Goal: Transaction & Acquisition: Purchase product/service

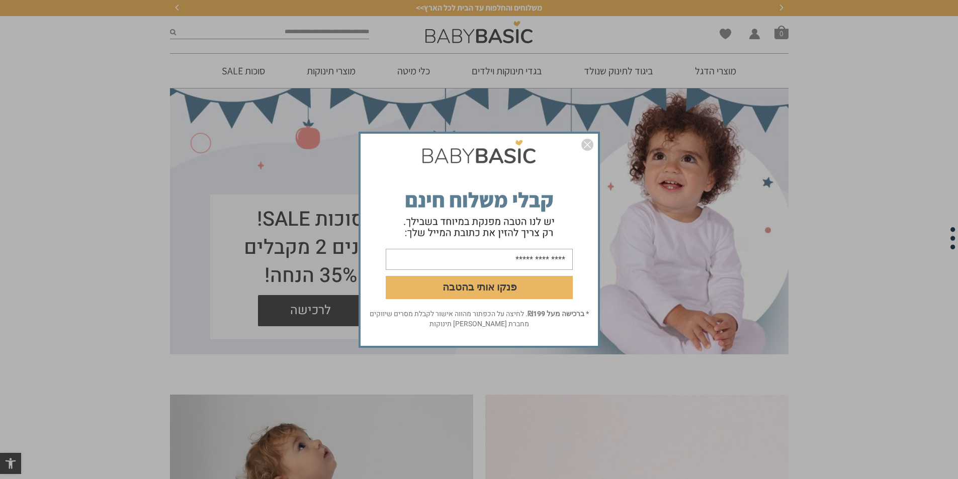
click at [587, 143] on img "סגור" at bounding box center [587, 145] width 12 height 12
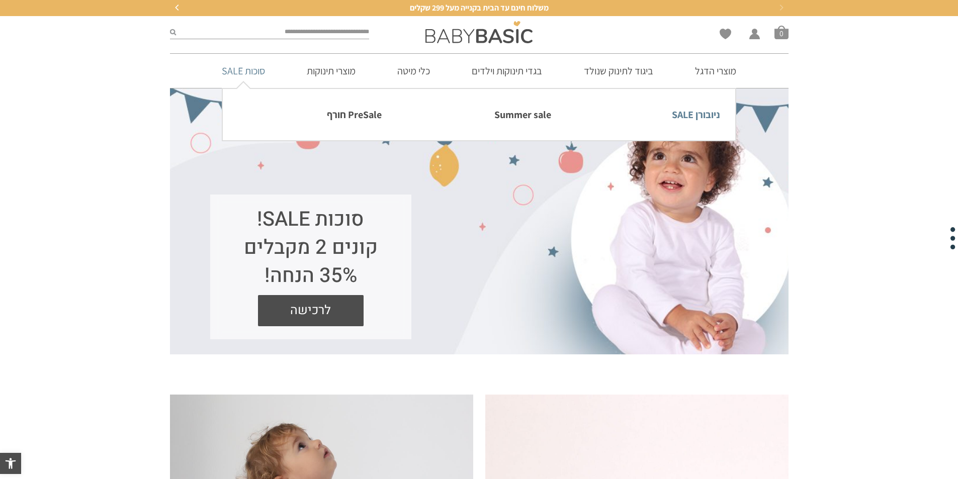
click at [682, 110] on link "ניובורן SALE" at bounding box center [648, 114] width 144 height 21
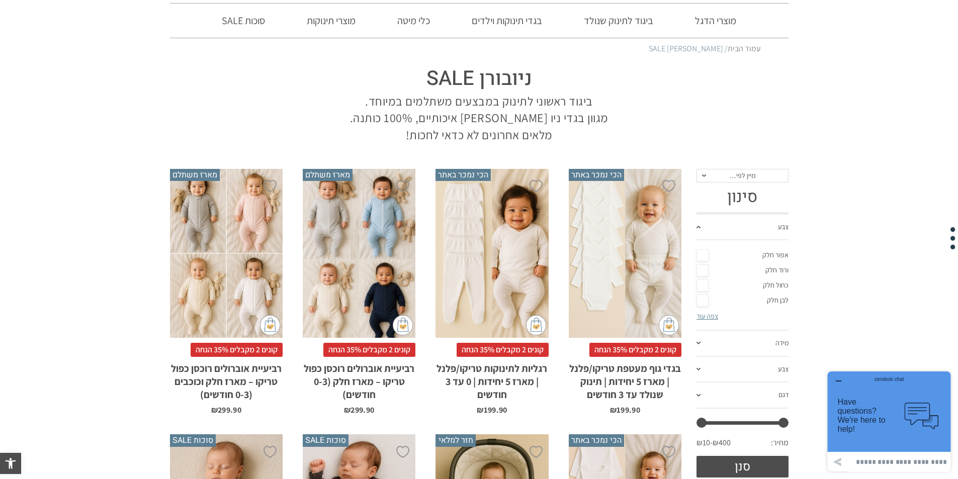
click at [715, 314] on link "צפה עוד" at bounding box center [708, 316] width 22 height 9
click at [703, 267] on link "ורוד חלק" at bounding box center [743, 270] width 92 height 15
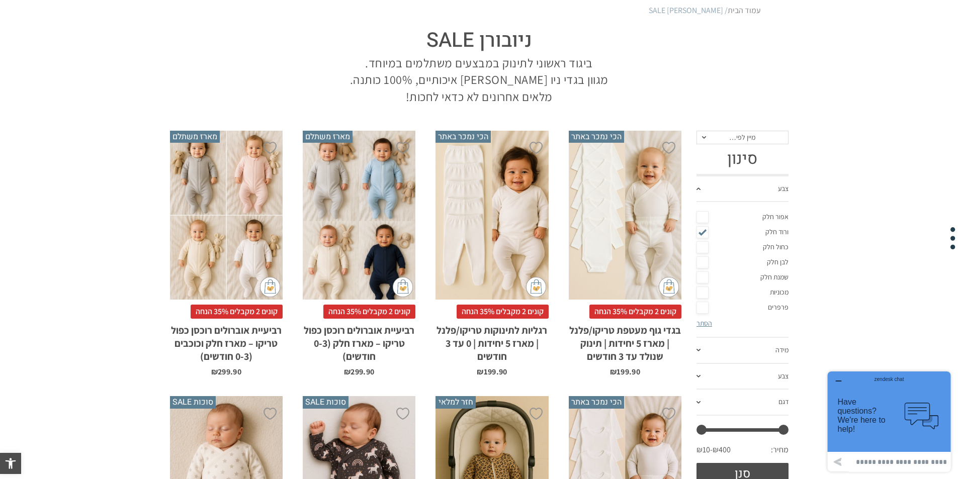
scroll to position [151, 0]
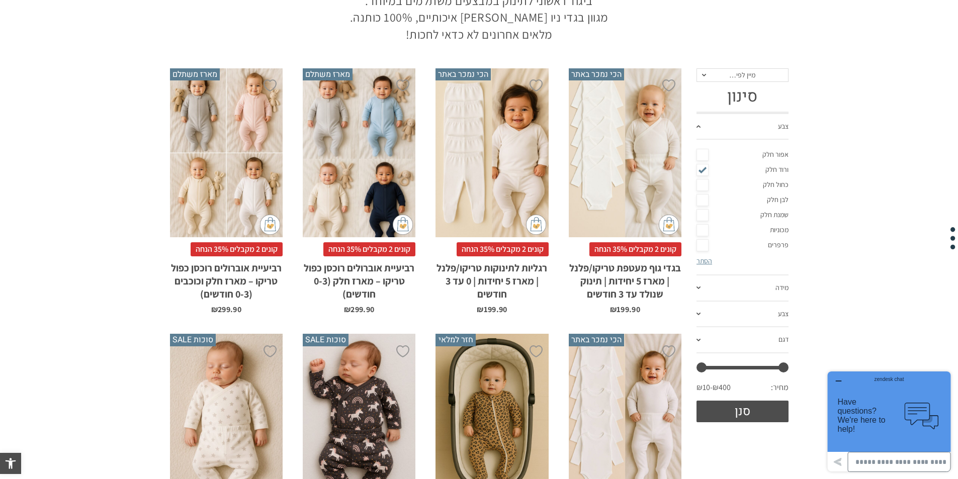
click at [884, 459] on input at bounding box center [899, 462] width 103 height 20
type input "**********"
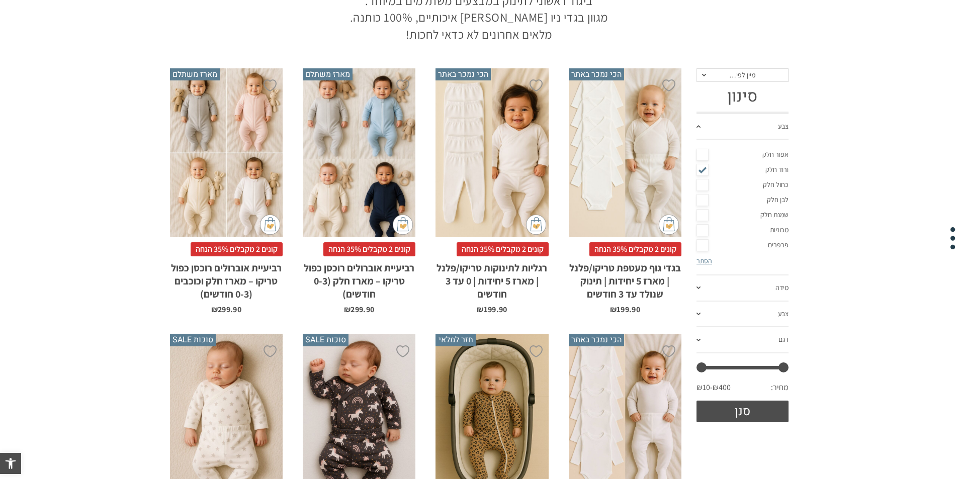
scroll to position [0, 0]
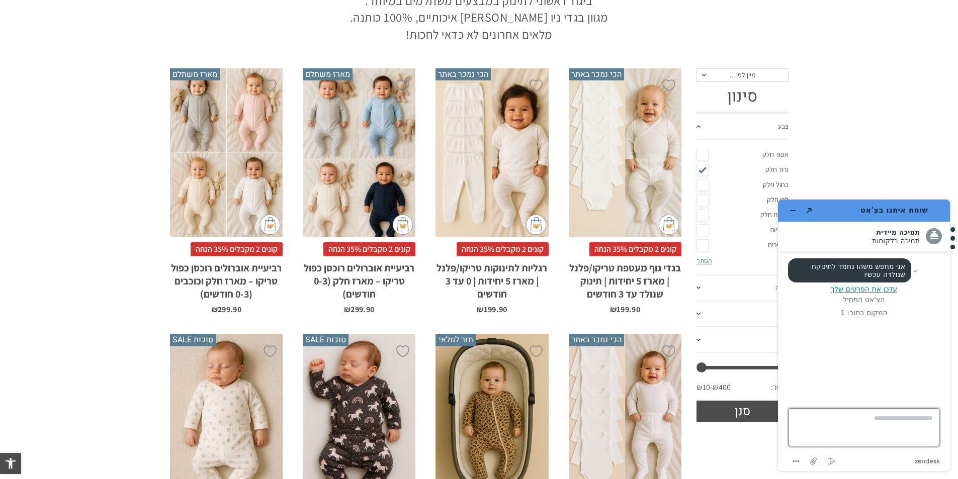
click at [884, 422] on textarea "כאן כותבים את ההודעה..." at bounding box center [864, 427] width 151 height 38
click at [794, 213] on icon "מזער את היישומון" at bounding box center [793, 210] width 7 height 7
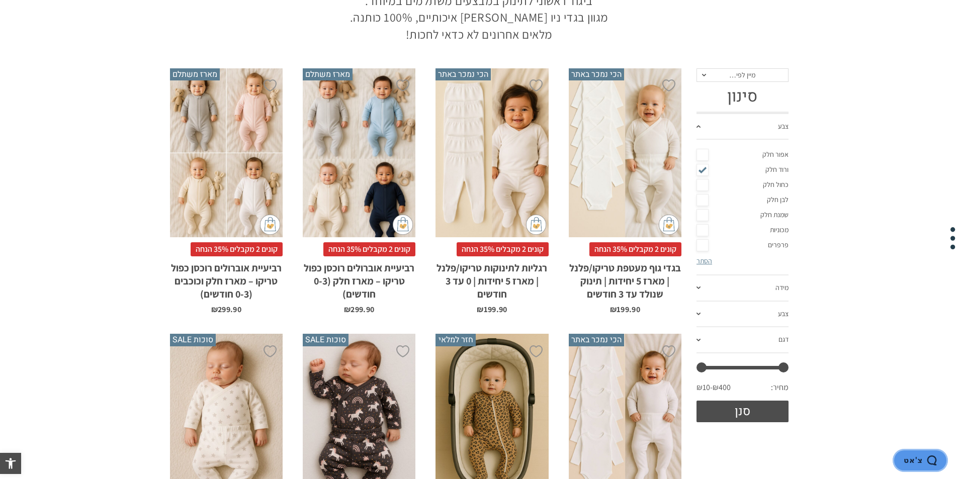
click at [913, 456] on span "צ'אט" at bounding box center [913, 460] width 19 height 9
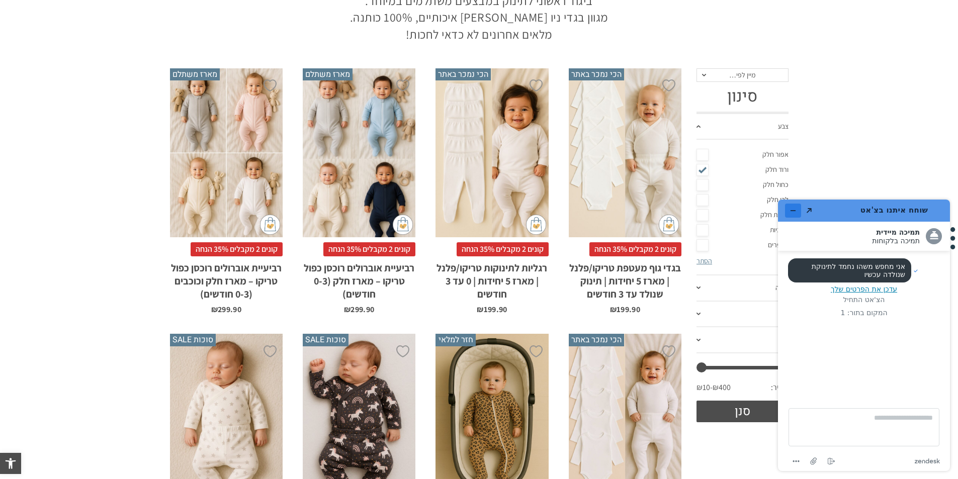
click at [789, 205] on button "מזער את היישומון" at bounding box center [793, 211] width 16 height 14
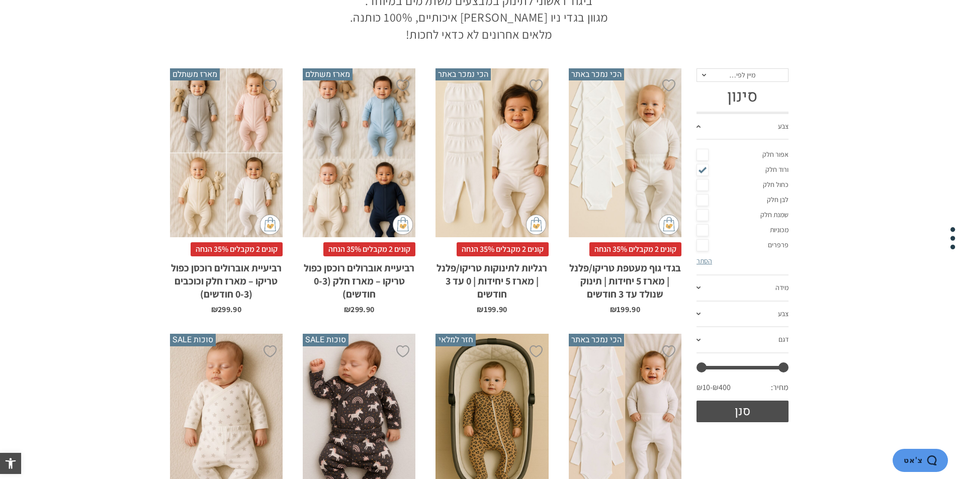
click at [748, 318] on link "צבע" at bounding box center [743, 315] width 92 height 26
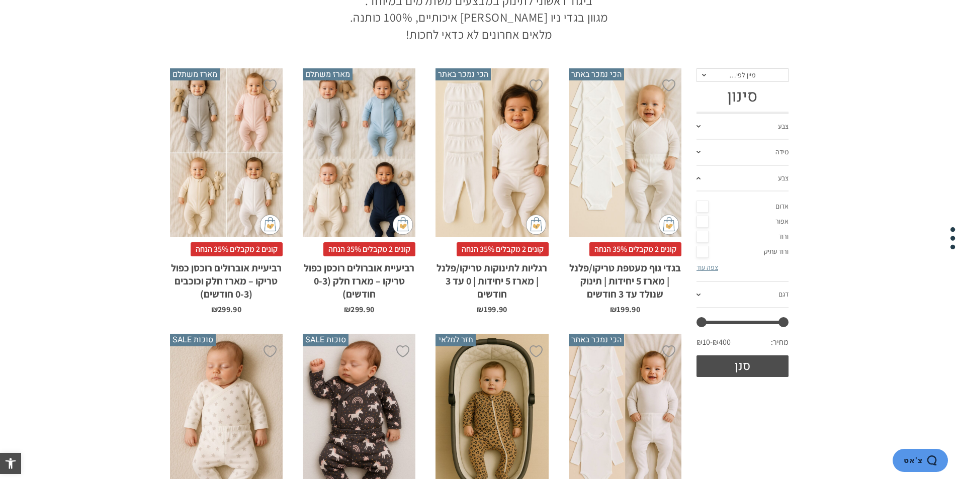
click at [705, 217] on link "אפור" at bounding box center [743, 221] width 92 height 15
click at [705, 232] on link "ורוד" at bounding box center [743, 236] width 92 height 15
click at [706, 246] on link "ורוד עתיק" at bounding box center [743, 251] width 92 height 15
click at [706, 267] on link "צפה עוד" at bounding box center [708, 267] width 22 height 9
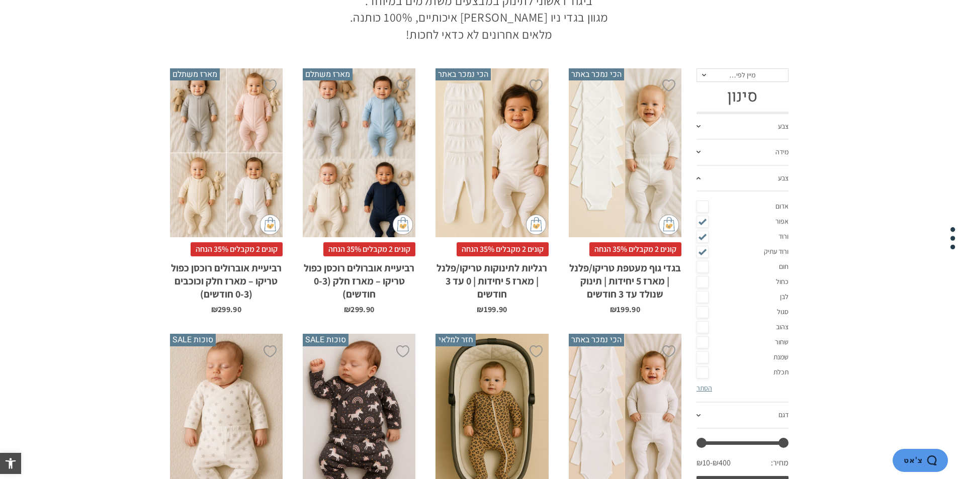
click at [706, 313] on link "סגול" at bounding box center [743, 312] width 92 height 15
click at [706, 297] on link "לבן" at bounding box center [743, 297] width 92 height 15
click at [702, 359] on link "שמנת" at bounding box center [743, 357] width 92 height 15
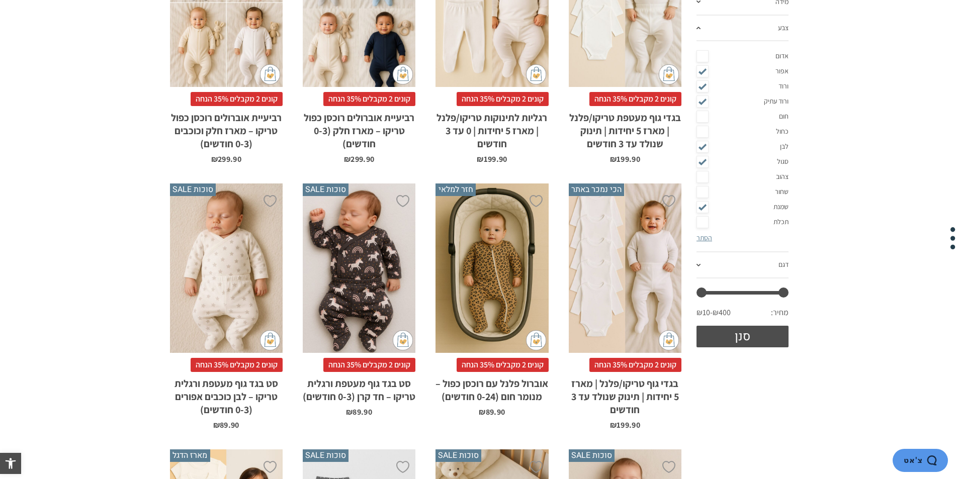
scroll to position [302, 0]
click at [705, 261] on link "דגם" at bounding box center [743, 265] width 92 height 26
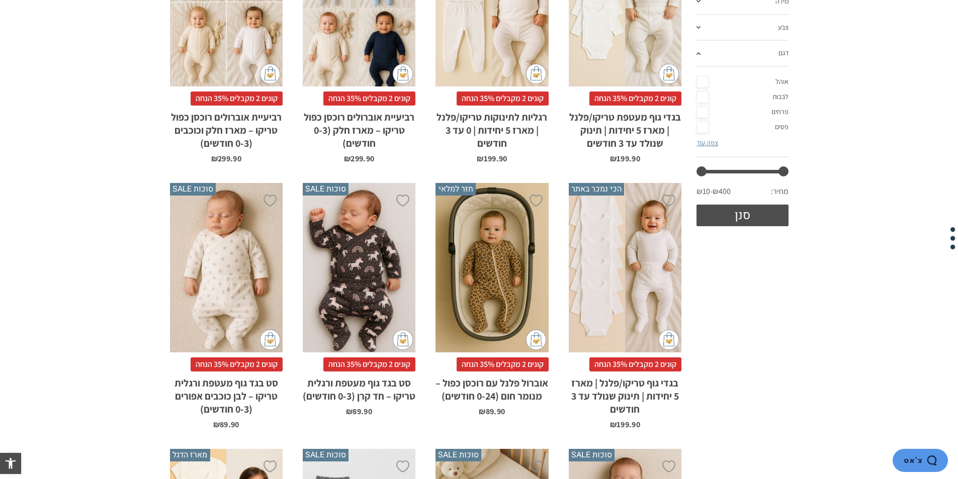
click at [781, 53] on link "דגם" at bounding box center [743, 54] width 92 height 26
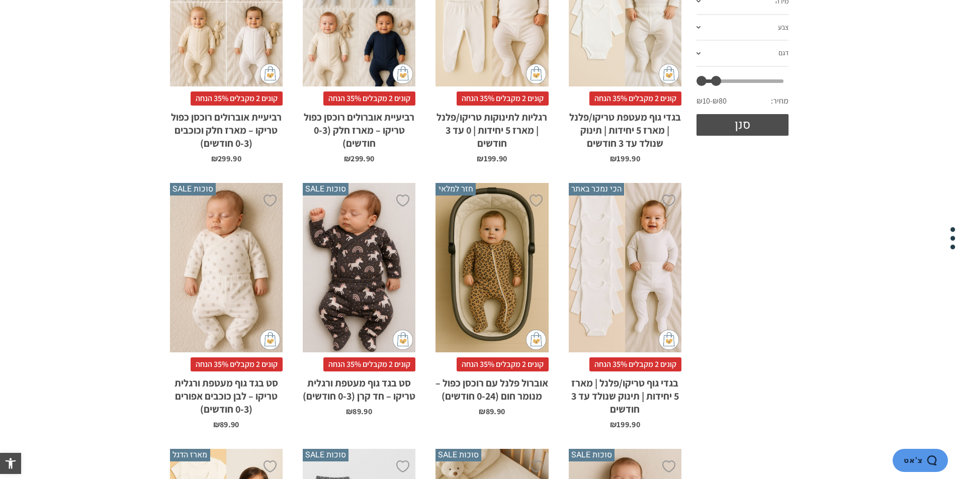
drag, startPoint x: 783, startPoint y: 84, endPoint x: 715, endPoint y: 91, distance: 68.2
click at [715, 91] on div "מחיר מינימלי ** מחיר מקסימלי ** סנן מחיר: ₪10 — ₪80" at bounding box center [743, 107] width 92 height 56
click at [732, 129] on button "סנן" at bounding box center [743, 125] width 92 height 22
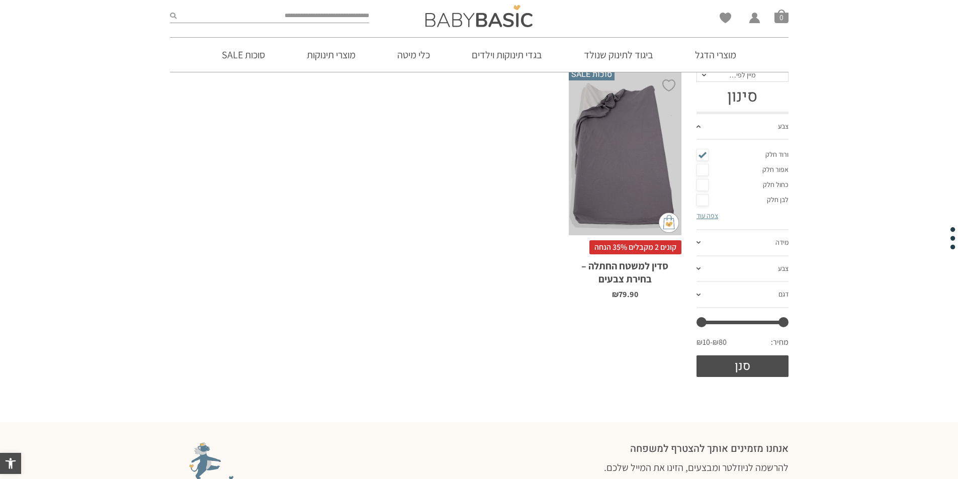
scroll to position [101, 0]
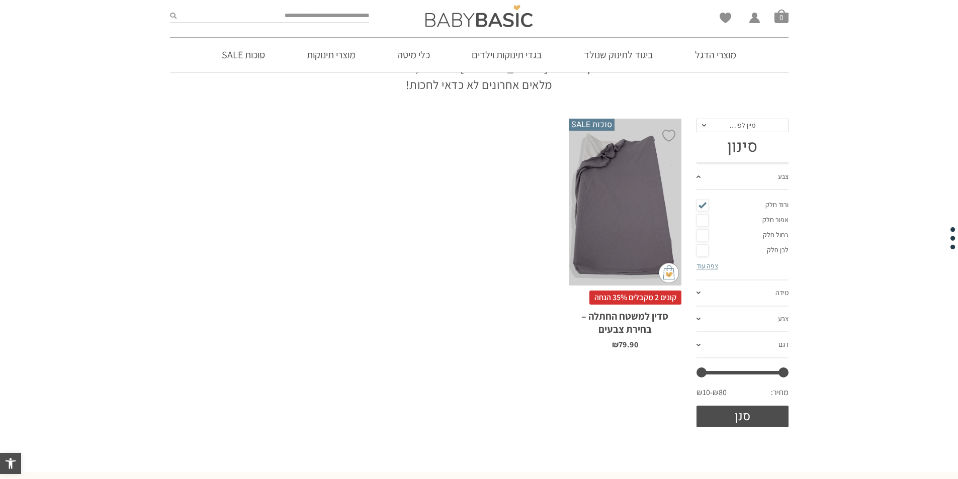
drag, startPoint x: 785, startPoint y: 374, endPoint x: 799, endPoint y: 373, distance: 13.6
click at [799, 373] on section "**********" at bounding box center [479, 273] width 958 height 319
click at [761, 374] on div at bounding box center [743, 373] width 82 height 4
click at [744, 130] on span "מיין לפי…" at bounding box center [743, 126] width 92 height 14
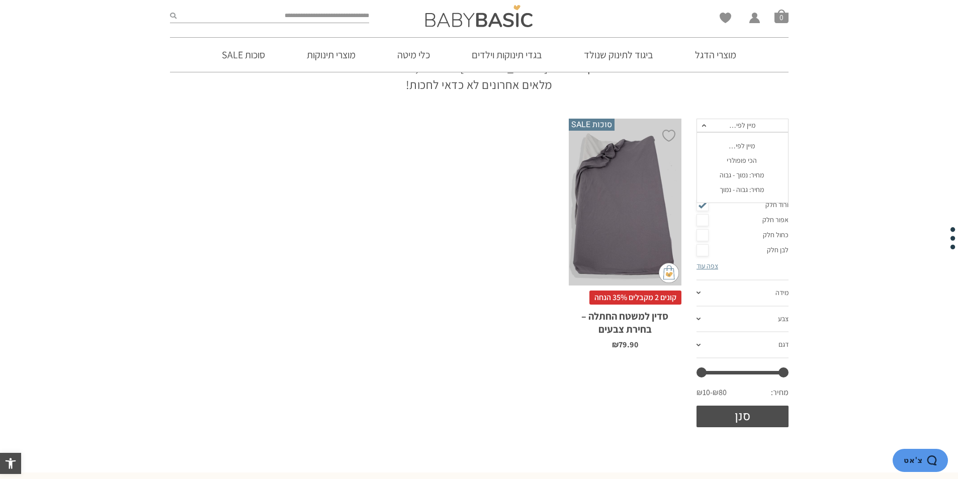
click at [821, 143] on section "**********" at bounding box center [479, 273] width 958 height 319
click at [858, 139] on section "**********" at bounding box center [479, 273] width 958 height 319
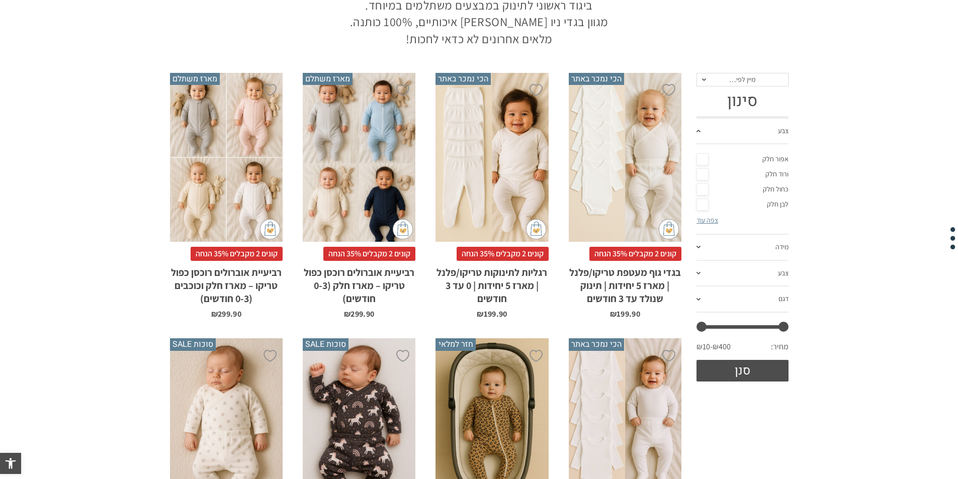
click at [749, 268] on link "צבע" at bounding box center [743, 274] width 92 height 26
click at [706, 223] on link "אפור" at bounding box center [743, 226] width 92 height 15
click at [702, 221] on link "אפור" at bounding box center [743, 226] width 92 height 15
click at [704, 225] on link "אפור" at bounding box center [743, 226] width 92 height 15
drag, startPoint x: 703, startPoint y: 235, endPoint x: 702, endPoint y: 240, distance: 5.1
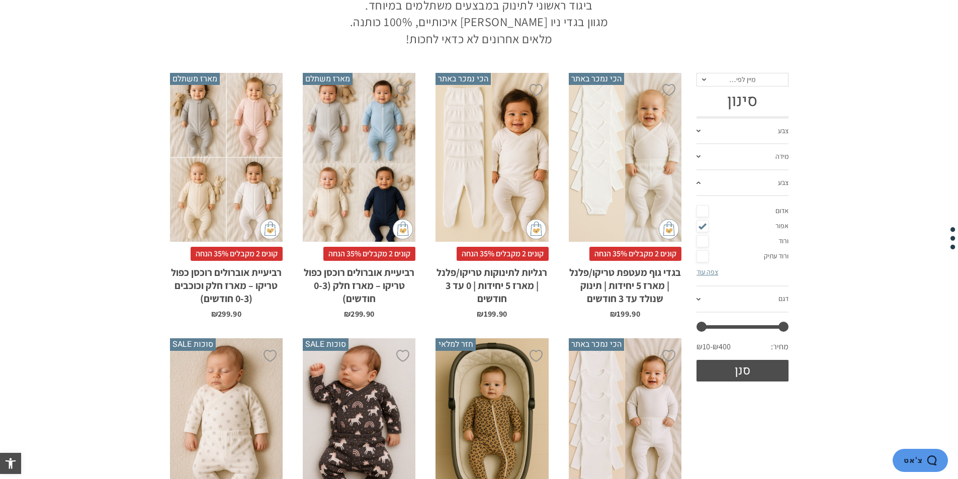
click at [703, 235] on link "ורוד" at bounding box center [743, 241] width 92 height 15
click at [699, 254] on link "ורוד עתיק" at bounding box center [743, 256] width 92 height 15
click at [709, 271] on link "צפה עוד" at bounding box center [708, 272] width 22 height 9
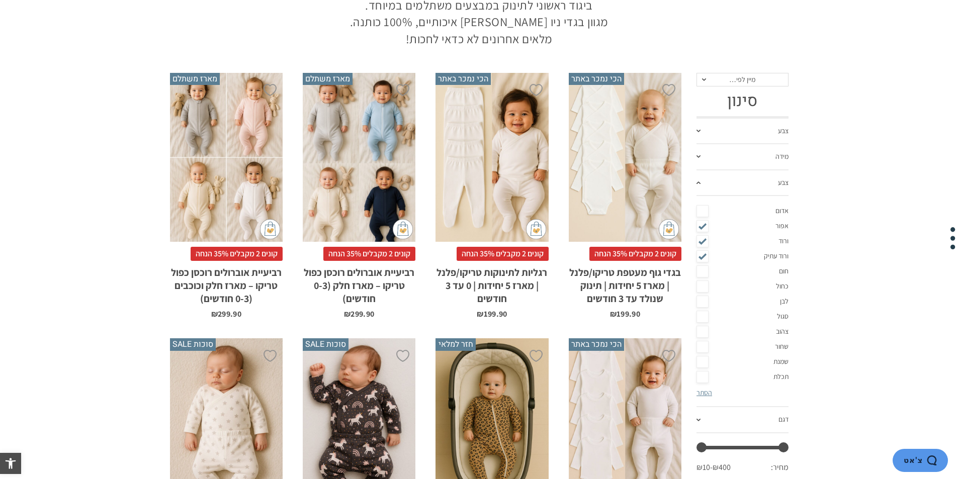
click at [705, 301] on link "לבן" at bounding box center [743, 301] width 92 height 15
click at [707, 313] on link "סגול" at bounding box center [743, 316] width 92 height 15
click at [704, 362] on link "שמנת" at bounding box center [743, 362] width 92 height 15
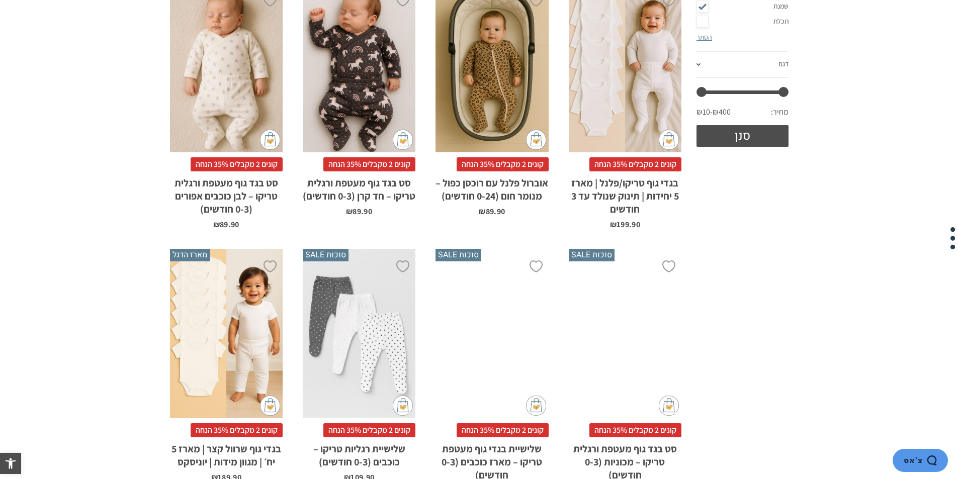
scroll to position [599, 0]
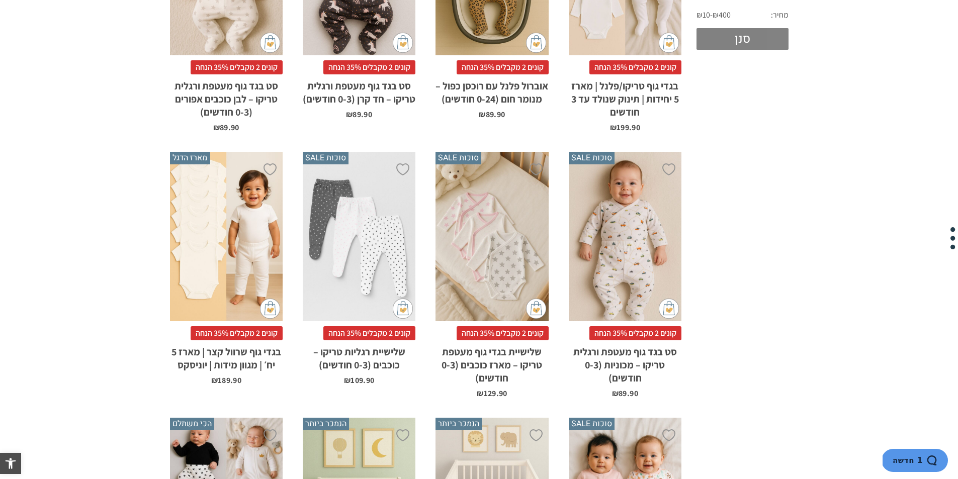
click at [737, 45] on button "סנן" at bounding box center [743, 39] width 92 height 22
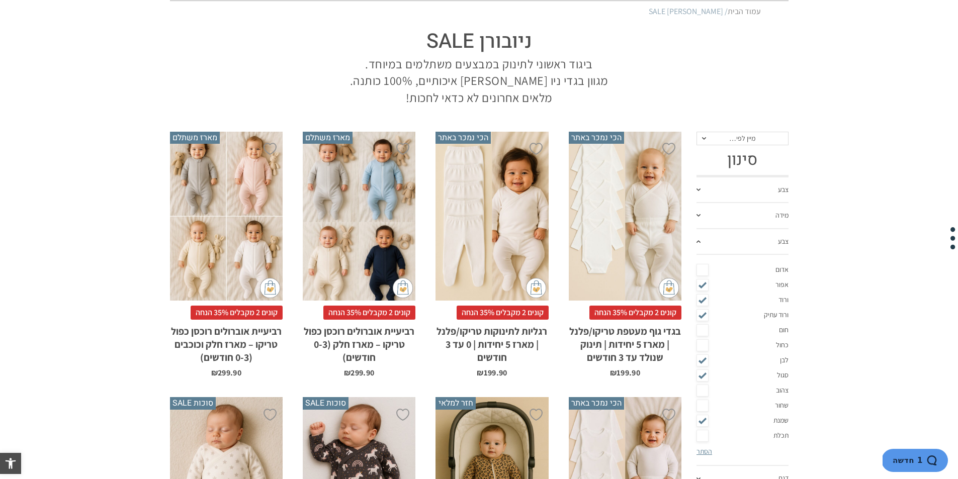
scroll to position [0, 0]
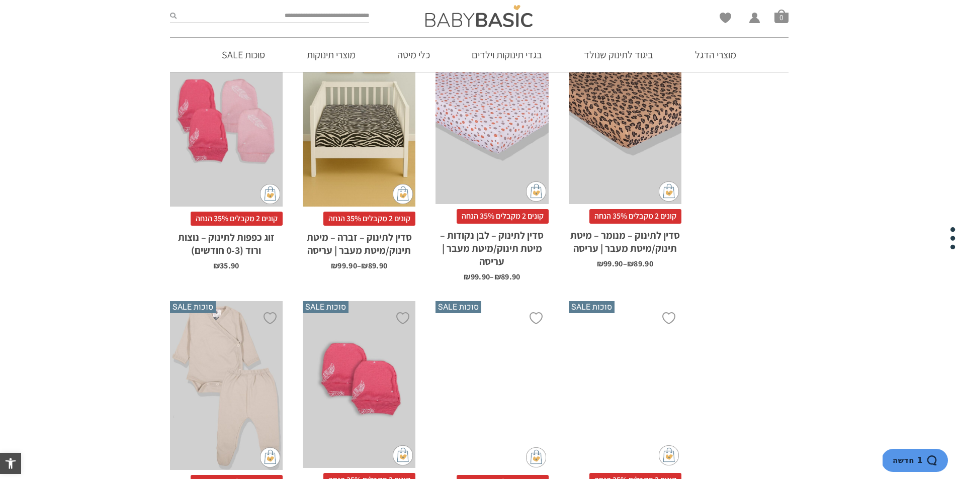
scroll to position [2782, 0]
